Goal: Check status: Check status

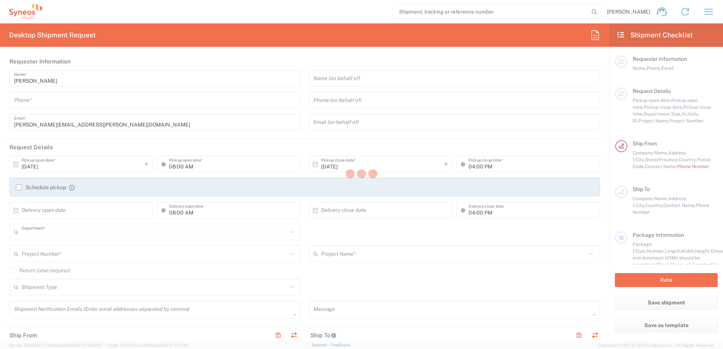
type input "8200"
type input "[US_STATE]"
type input "United States"
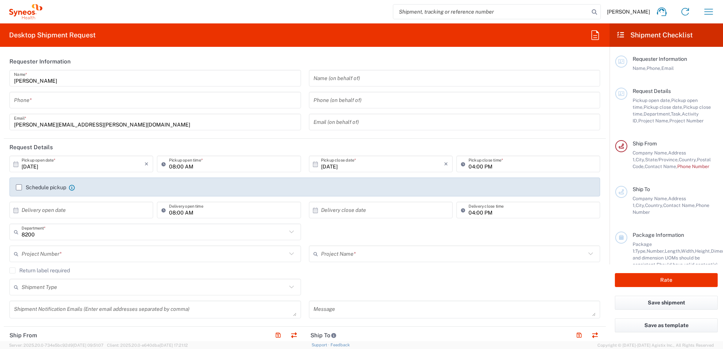
type input "Syneos Health, LLC-Morrisville NC US"
click at [710, 11] on icon "button" at bounding box center [708, 12] width 12 height 12
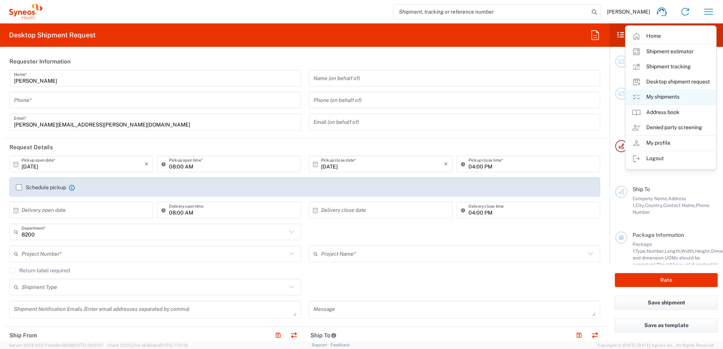
click at [672, 96] on link "My shipments" at bounding box center [671, 97] width 90 height 15
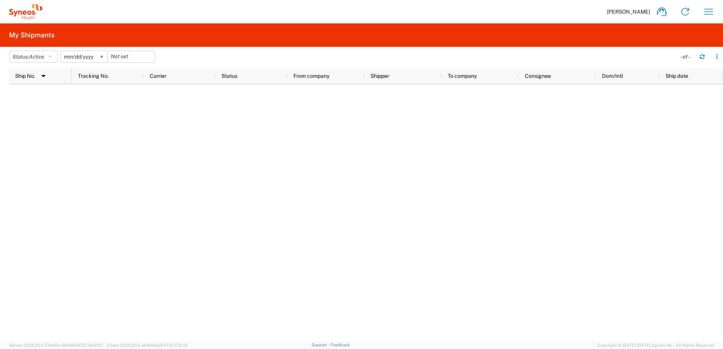
click at [103, 57] on icon at bounding box center [102, 57] width 2 height 2
click at [52, 56] on icon "button" at bounding box center [50, 56] width 4 height 5
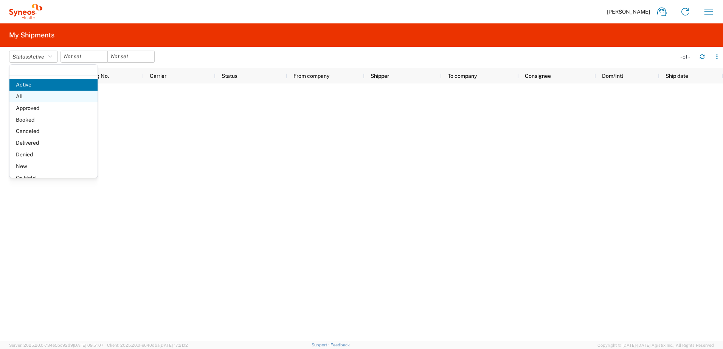
click at [34, 96] on span "All" at bounding box center [53, 97] width 88 height 12
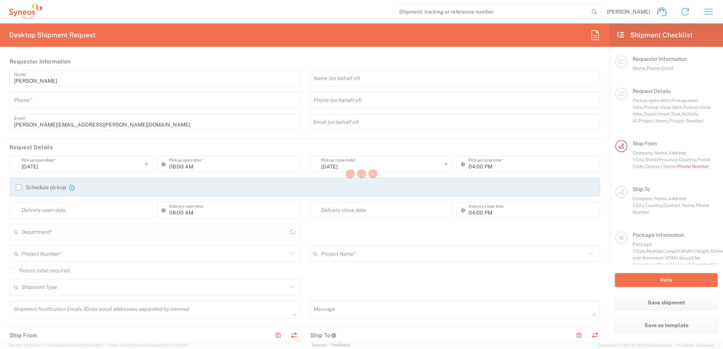
type input "8200"
type input "[US_STATE]"
type input "[GEOGRAPHIC_DATA]"
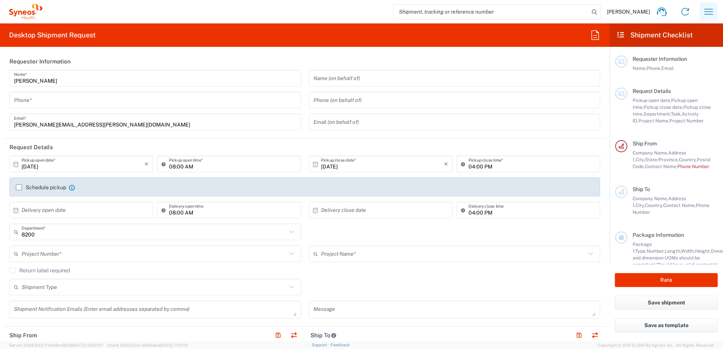
click at [708, 9] on icon "button" at bounding box center [708, 12] width 9 height 6
type input "Syneos Health, LLC-Morrisville NC US"
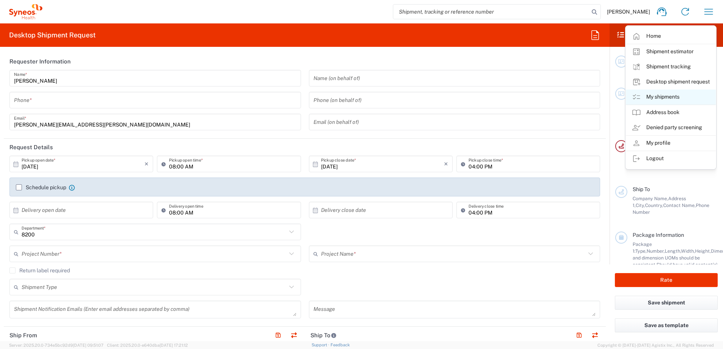
click at [673, 99] on link "My shipments" at bounding box center [671, 97] width 90 height 15
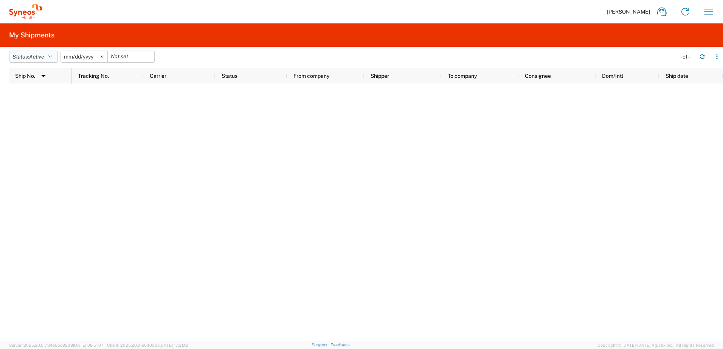
click at [52, 56] on icon "button" at bounding box center [50, 56] width 4 height 5
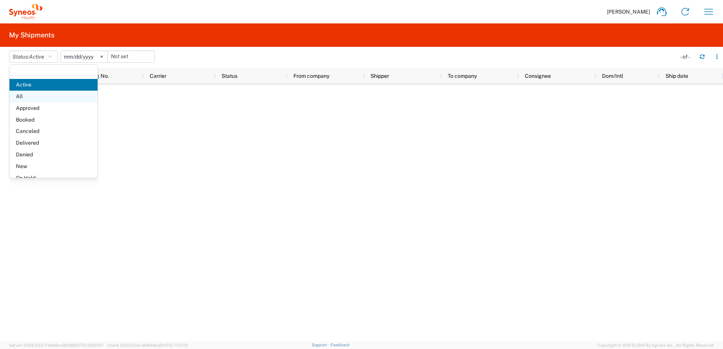
click at [34, 98] on span "All" at bounding box center [53, 97] width 88 height 12
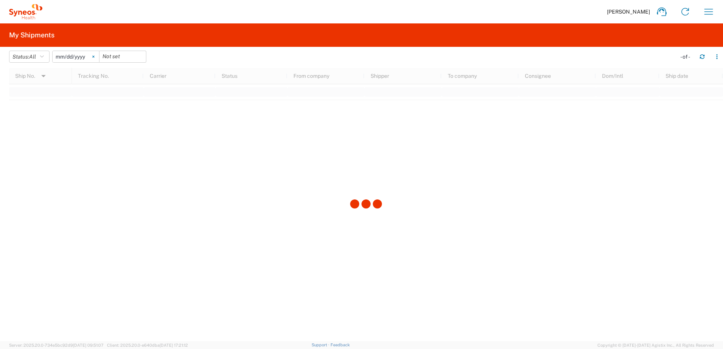
click at [94, 56] on icon at bounding box center [93, 57] width 2 height 2
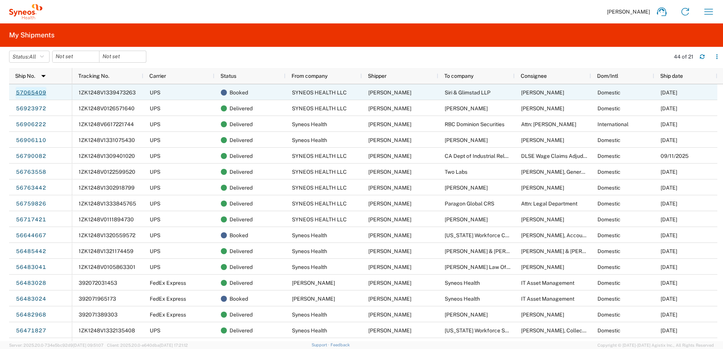
click at [33, 95] on link "57065409" at bounding box center [30, 93] width 31 height 12
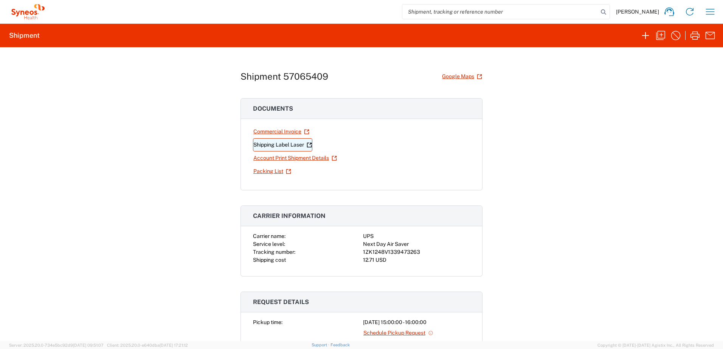
click at [264, 146] on link "Shipping Label Laser" at bounding box center [282, 144] width 59 height 13
